Goal: Find specific page/section: Find specific page/section

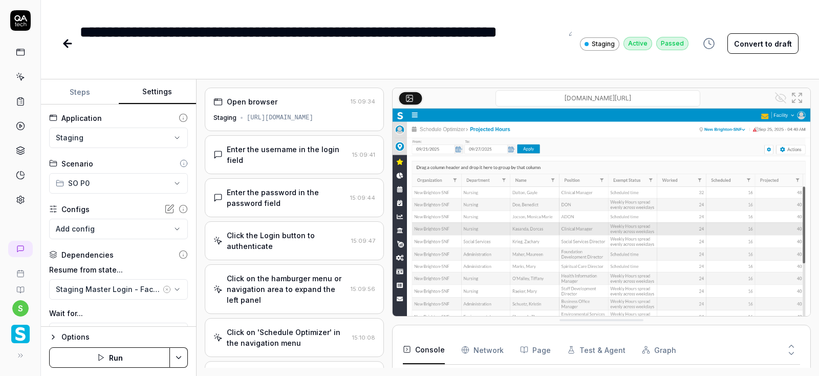
click at [68, 45] on icon at bounding box center [67, 43] width 12 height 12
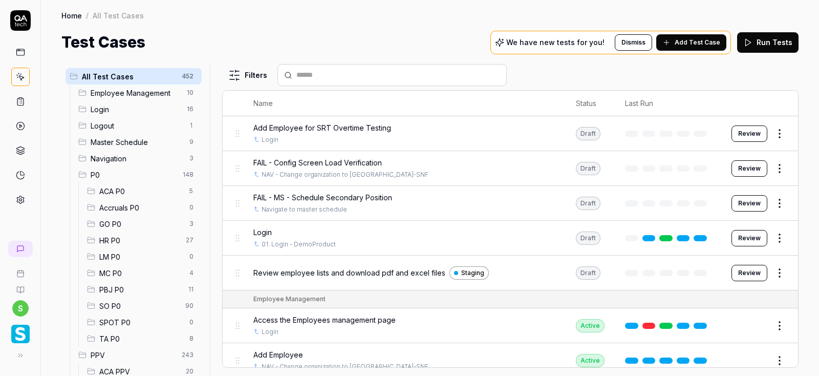
click at [131, 207] on span "Accruals P0" at bounding box center [141, 207] width 84 height 11
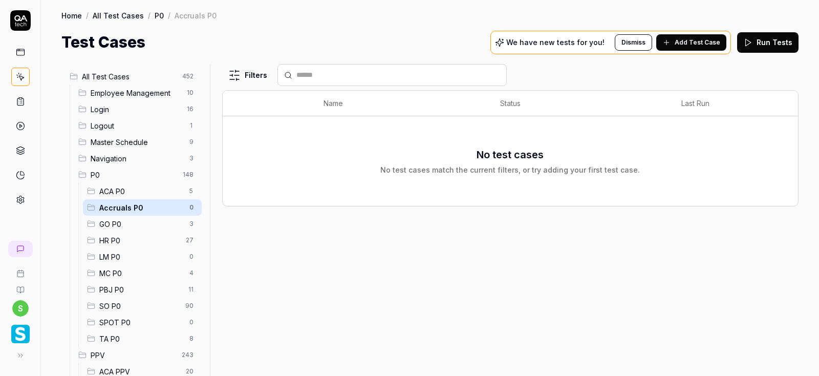
click at [120, 256] on span "LM P0" at bounding box center [141, 256] width 84 height 11
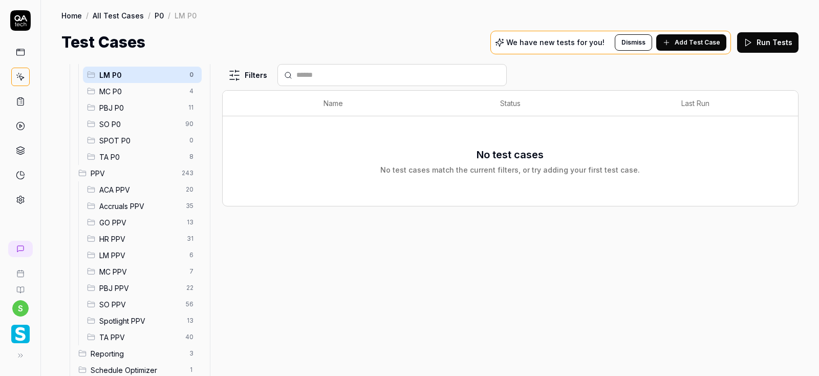
scroll to position [184, 0]
click at [136, 204] on span "Accruals PPV" at bounding box center [139, 203] width 80 height 11
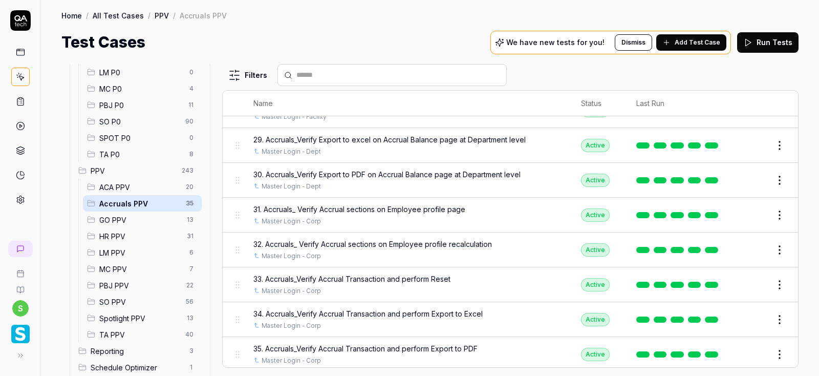
scroll to position [233, 0]
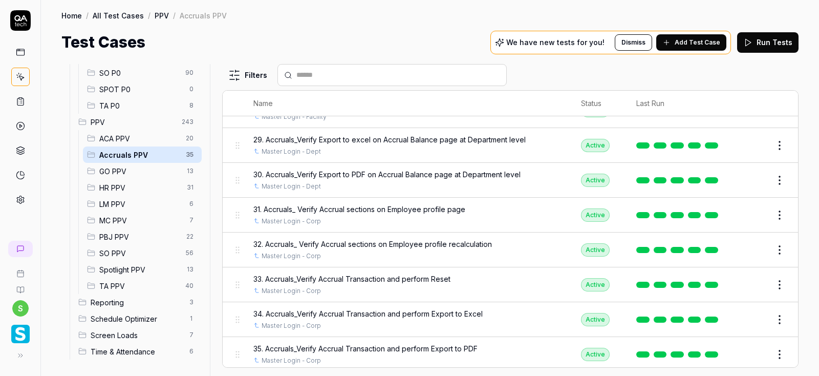
click at [141, 354] on span "Time & Attendance" at bounding box center [137, 351] width 93 height 11
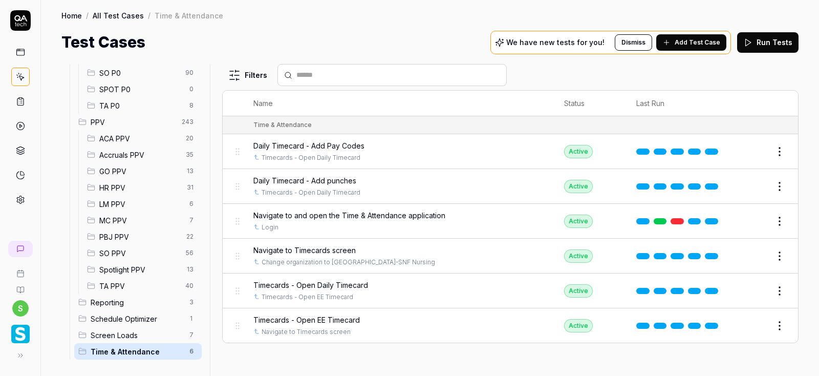
scroll to position [0, 0]
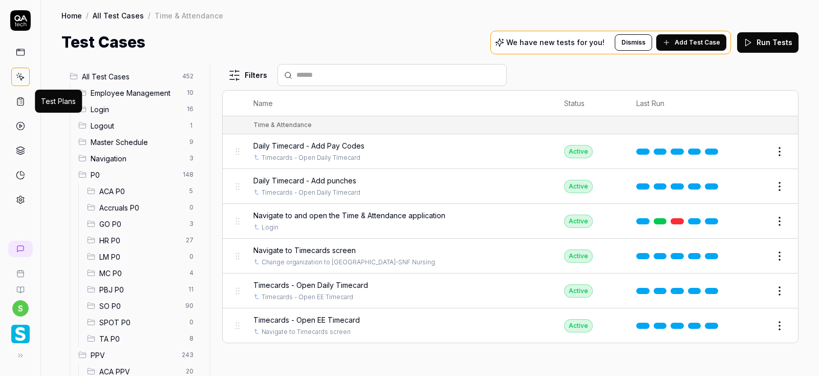
click at [20, 103] on icon at bounding box center [20, 101] width 9 height 9
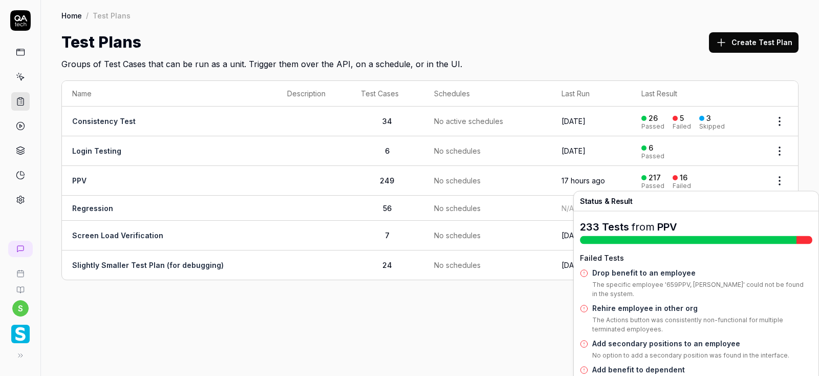
click at [685, 179] on div "16" at bounding box center [684, 177] width 8 height 9
click at [686, 181] on div "16" at bounding box center [684, 177] width 8 height 9
click at [659, 178] on div "217" at bounding box center [654, 177] width 12 height 9
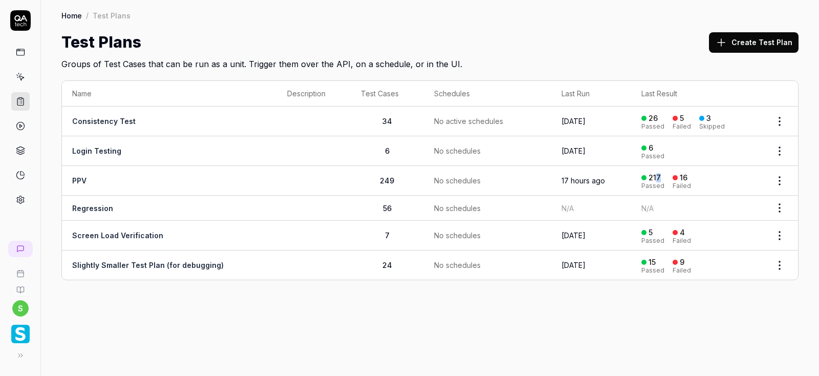
click at [661, 180] on div "217" at bounding box center [654, 177] width 12 height 9
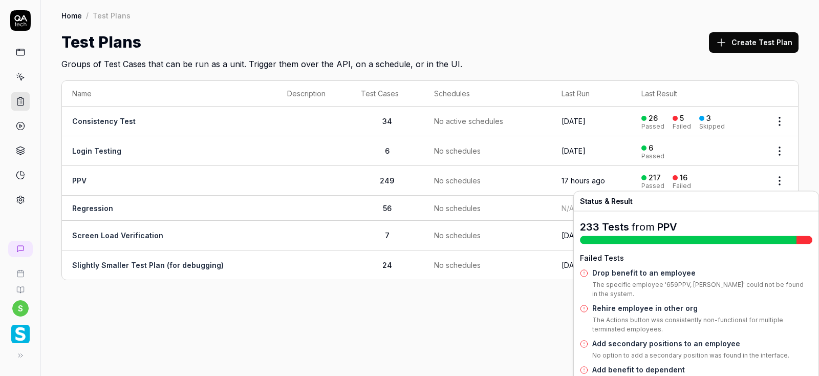
click at [687, 186] on div "Failed" at bounding box center [681, 186] width 18 height 6
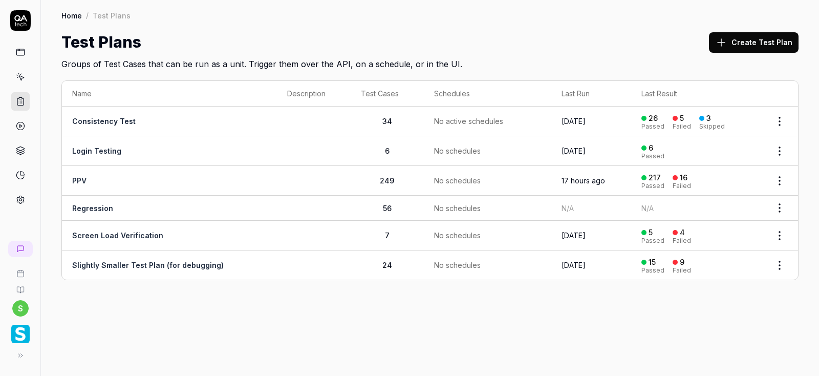
click at [658, 176] on div "217" at bounding box center [654, 177] width 12 height 9
click at [647, 189] on td "217 Passed 16 Failed" at bounding box center [696, 181] width 130 height 30
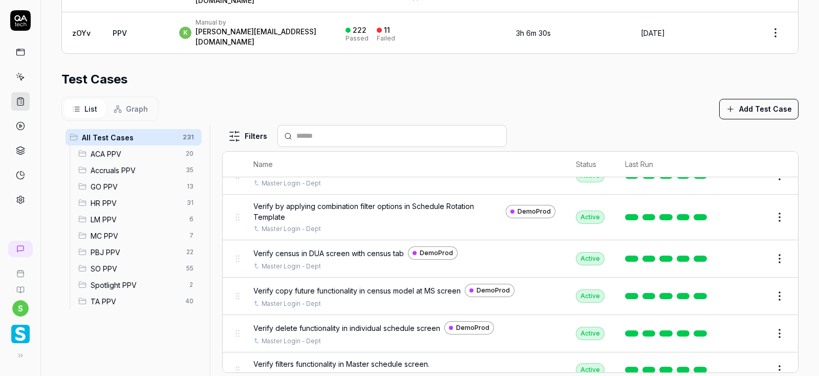
scroll to position [5773, 0]
